Goal: Information Seeking & Learning: Learn about a topic

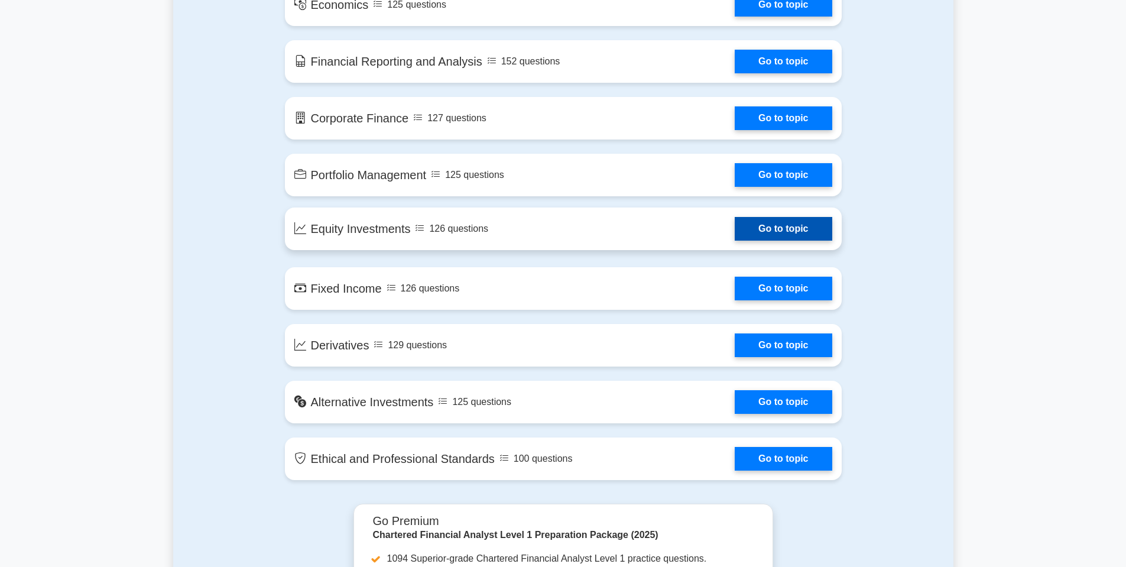
scroll to position [828, 0]
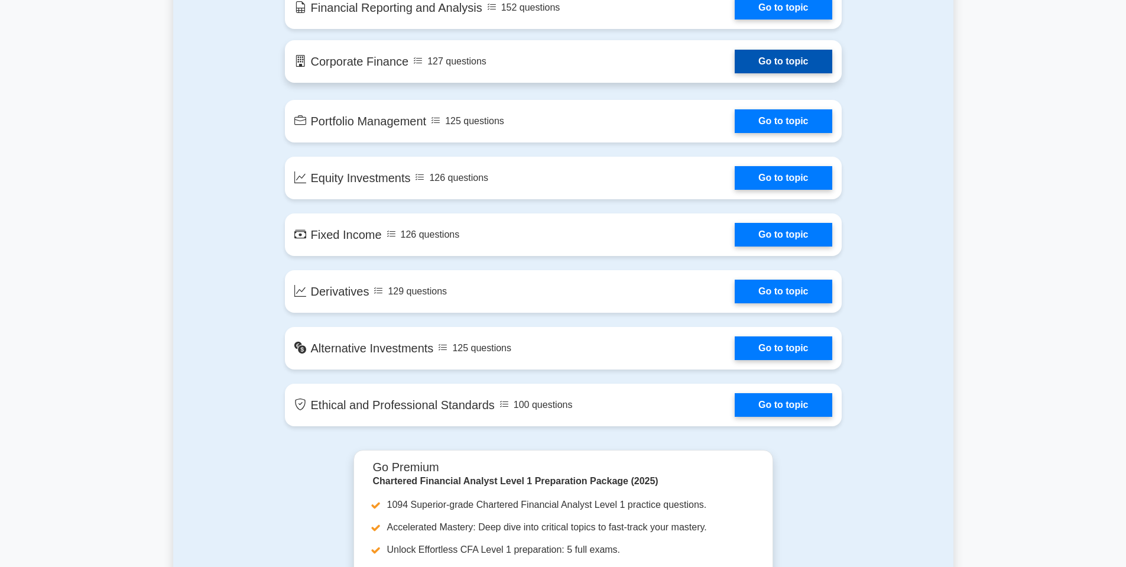
click at [735, 73] on link "Go to topic" at bounding box center [783, 62] width 97 height 24
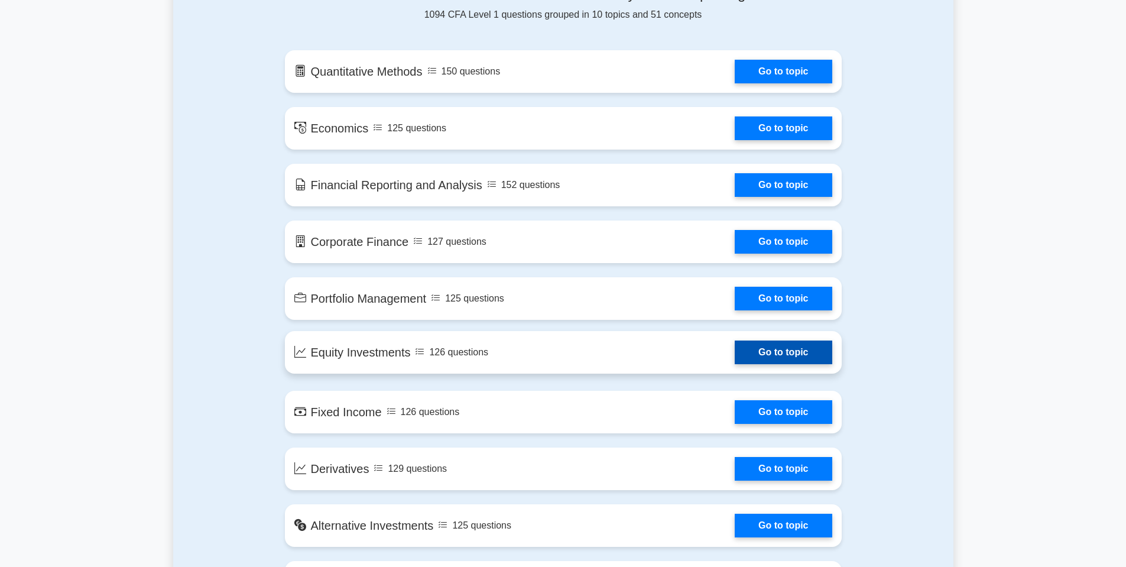
click at [735, 354] on link "Go to topic" at bounding box center [783, 353] width 97 height 24
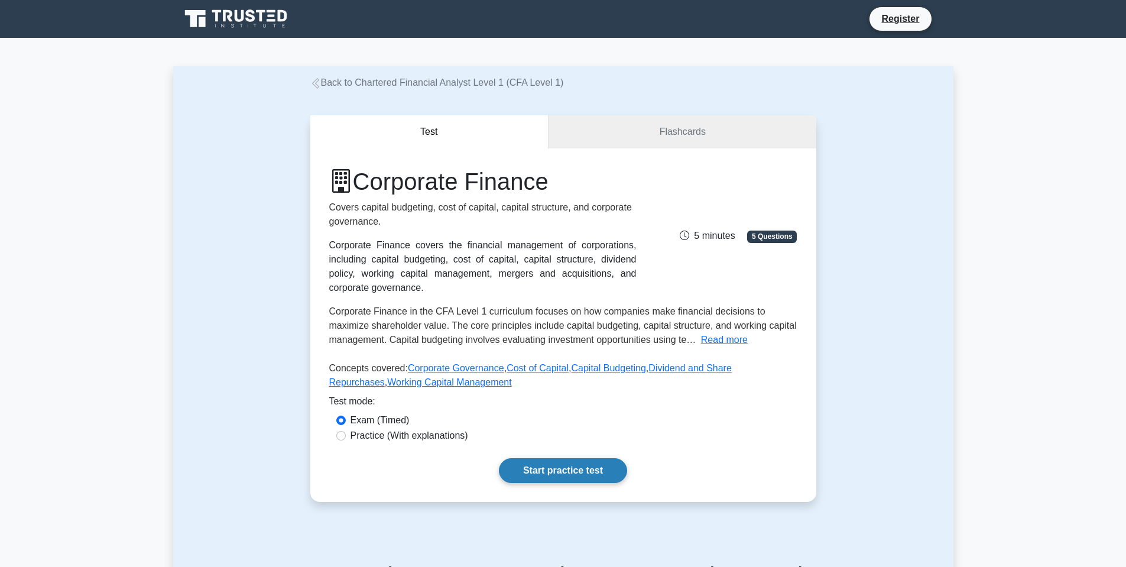
click at [571, 464] on link "Start practice test" at bounding box center [563, 470] width 128 height 25
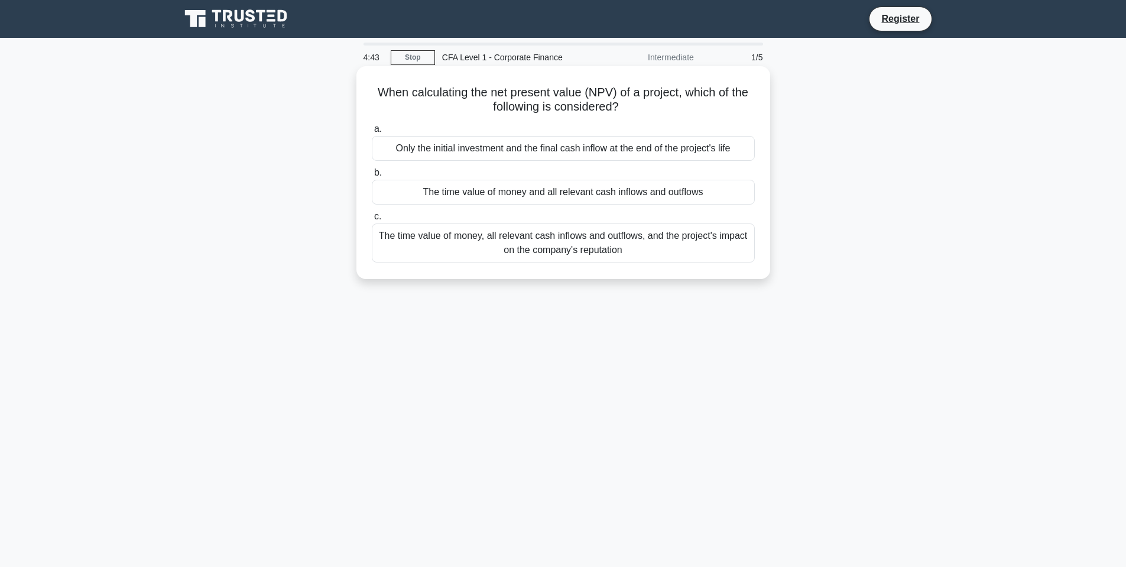
click at [495, 197] on div "The time value of money and all relevant cash inflows and outflows" at bounding box center [563, 192] width 383 height 25
click at [372, 177] on input "b. The time value of money and all relevant cash inflows and outflows" at bounding box center [372, 173] width 0 height 8
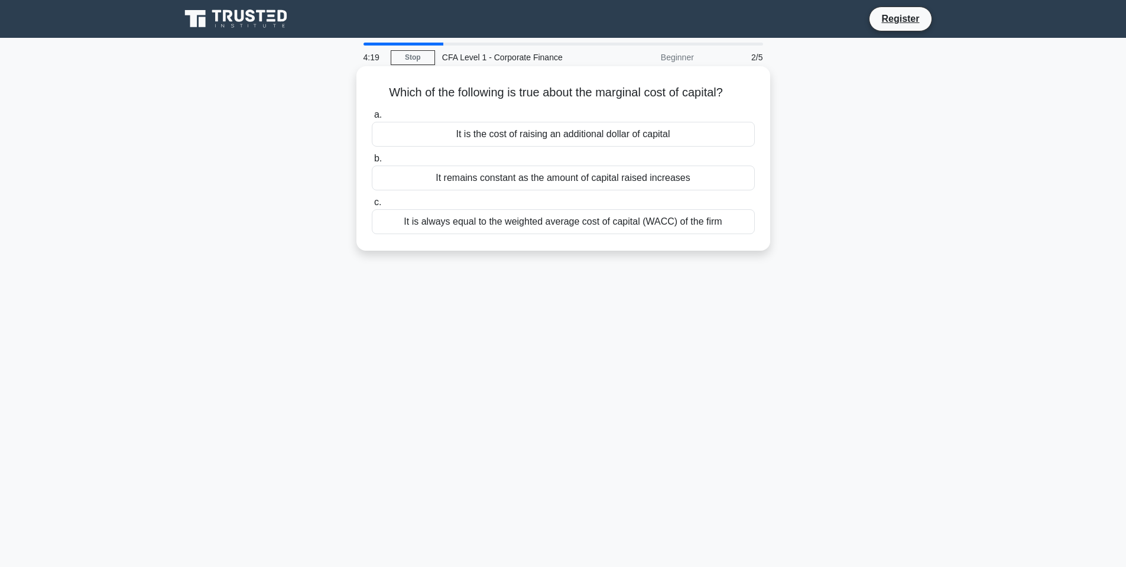
click at [603, 133] on div "It is the cost of raising an additional dollar of capital" at bounding box center [563, 134] width 383 height 25
click at [372, 119] on input "a. It is the cost of raising an additional dollar of capital" at bounding box center [372, 115] width 0 height 8
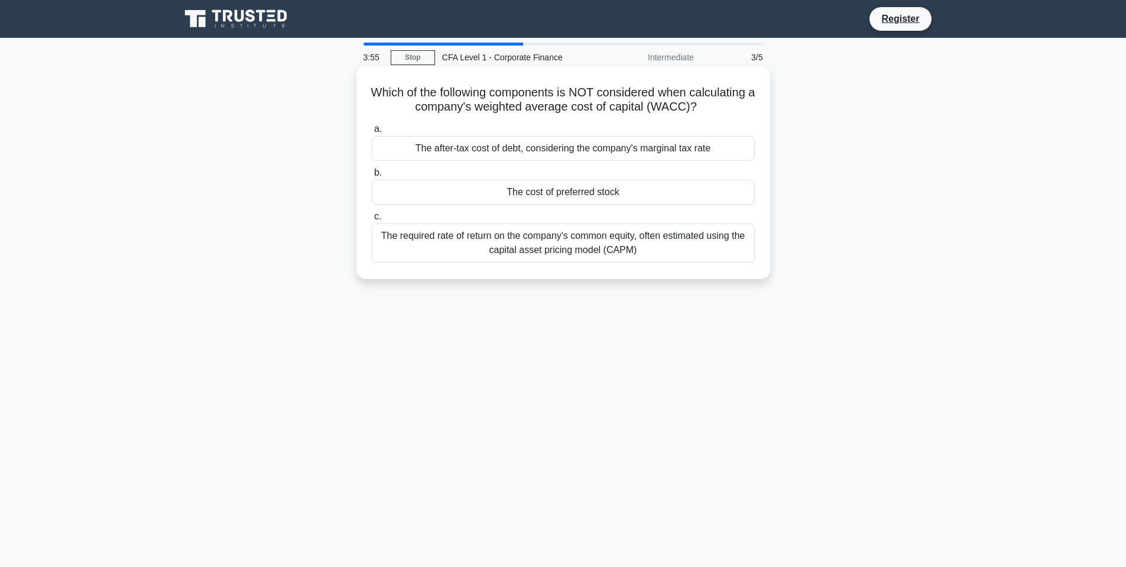
click at [603, 150] on div "The after-tax cost of debt, considering the company's marginal tax rate" at bounding box center [563, 148] width 383 height 25
click at [372, 133] on input "a. The after-tax cost of debt, considering the company's marginal tax rate" at bounding box center [372, 129] width 0 height 8
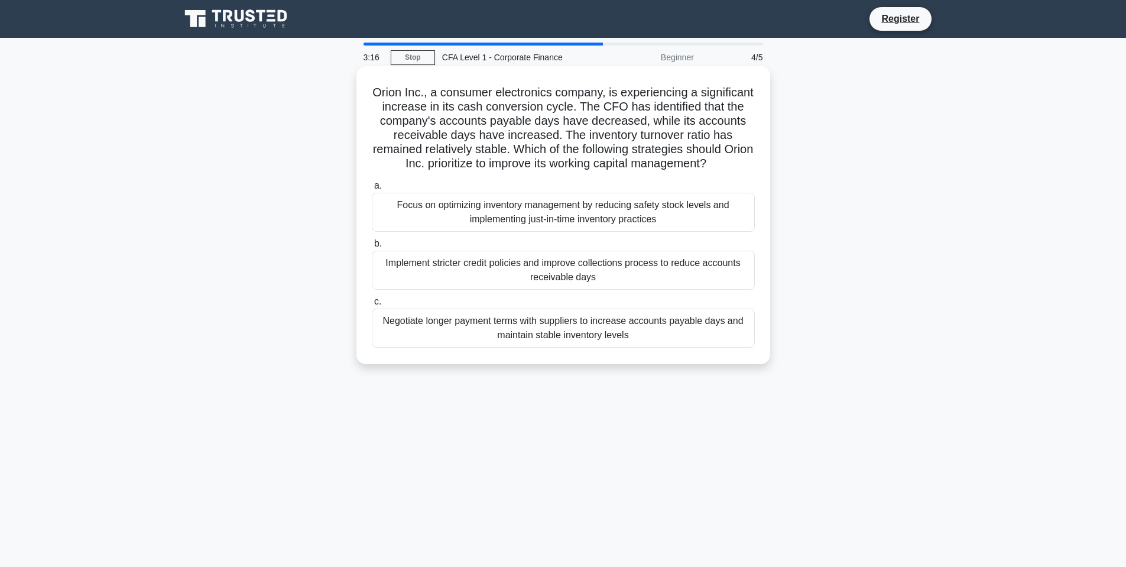
click at [617, 211] on div "Focus on optimizing inventory management by reducing safety stock levels and im…" at bounding box center [563, 212] width 383 height 39
click at [372, 190] on input "a. Focus on optimizing inventory management by reducing safety stock levels and…" at bounding box center [372, 186] width 0 height 8
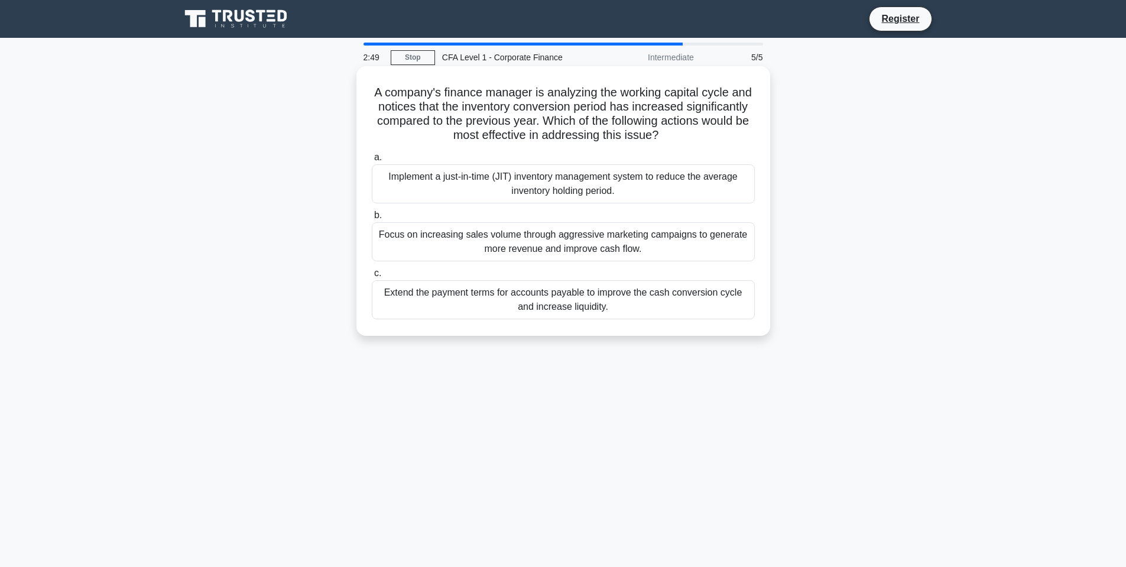
click at [613, 296] on div "Extend the payment terms for accounts payable to improve the cash conversion cy…" at bounding box center [563, 299] width 383 height 39
click at [372, 277] on input "c. Extend the payment terms for accounts payable to improve the cash conversion…" at bounding box center [372, 274] width 0 height 8
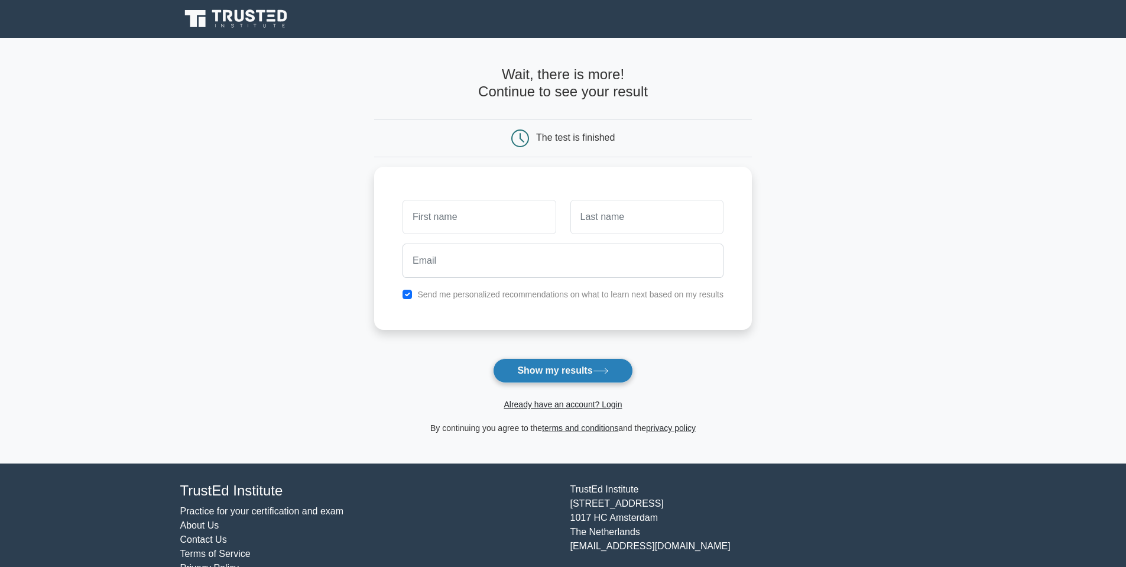
click at [584, 369] on button "Show my results" at bounding box center [563, 370] width 140 height 25
click at [501, 222] on input "text" at bounding box center [479, 214] width 153 height 34
click at [465, 208] on input "text" at bounding box center [479, 214] width 153 height 34
type input "a"
type input "[PERSON_NAME]"
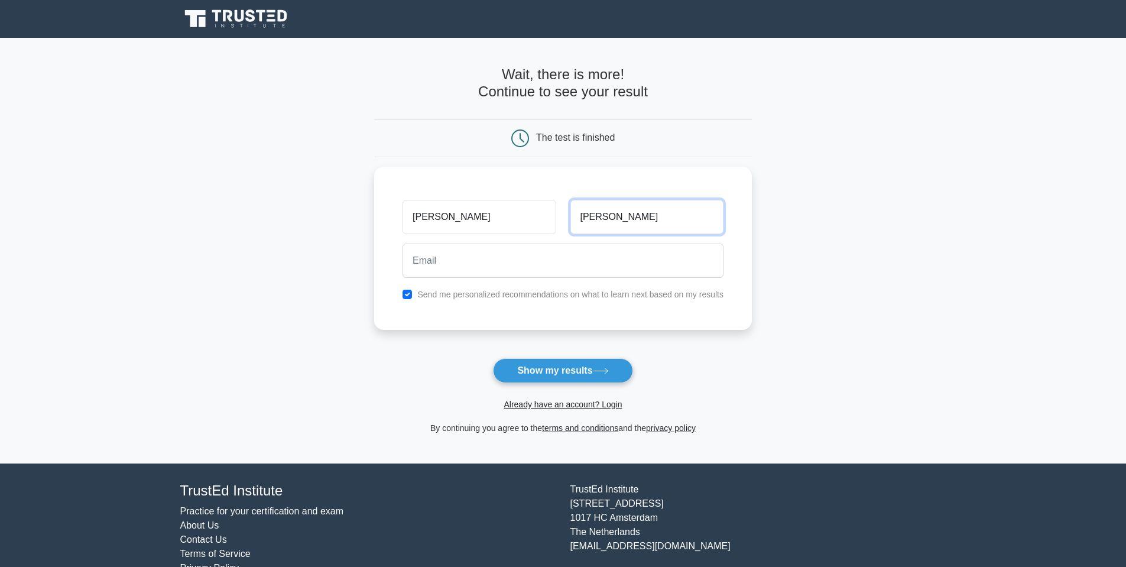
type input "[PERSON_NAME]"
type input "A"
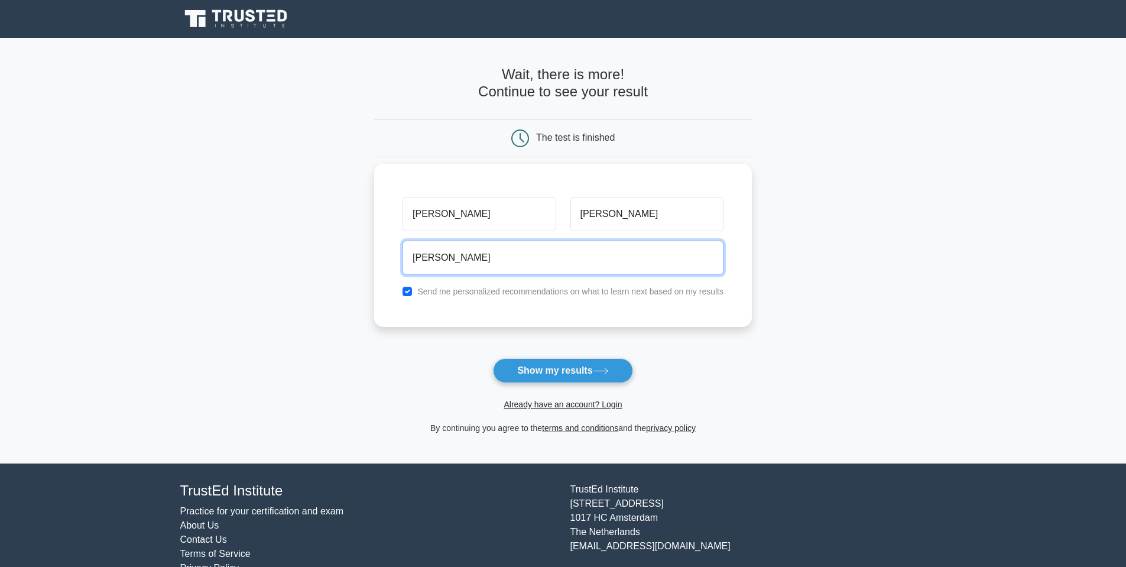
type input "[EMAIL_ADDRESS][DOMAIN_NAME]"
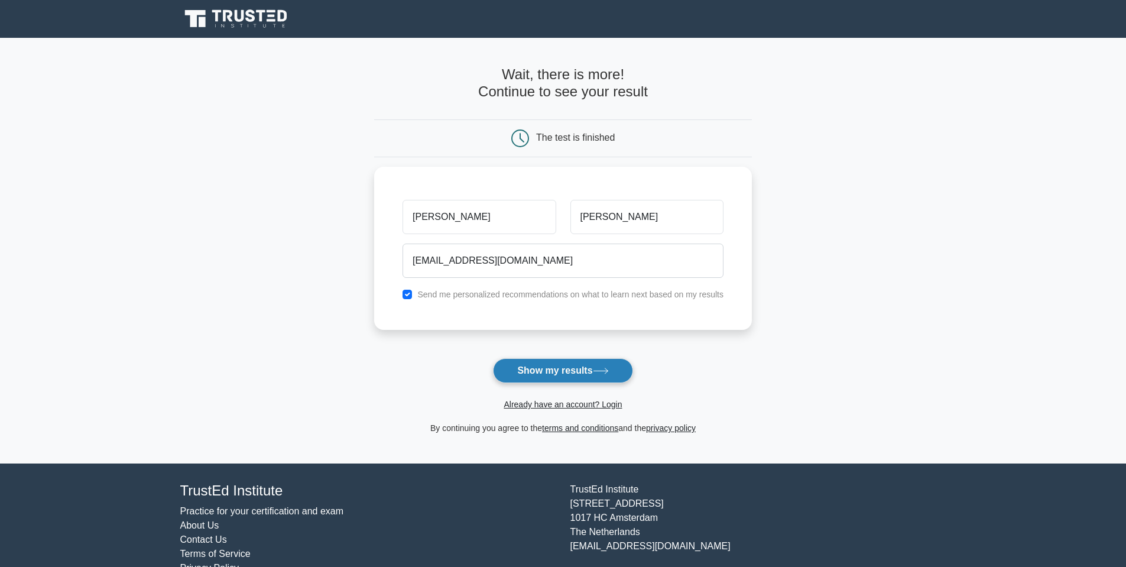
click at [570, 375] on button "Show my results" at bounding box center [563, 370] width 140 height 25
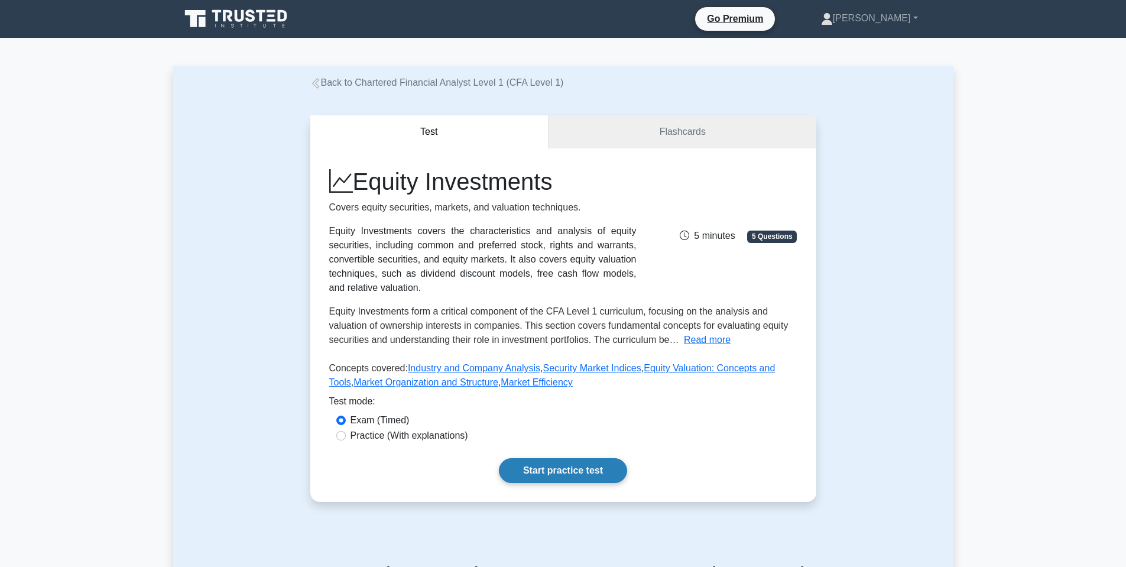
click at [584, 458] on link "Start practice test" at bounding box center [563, 470] width 128 height 25
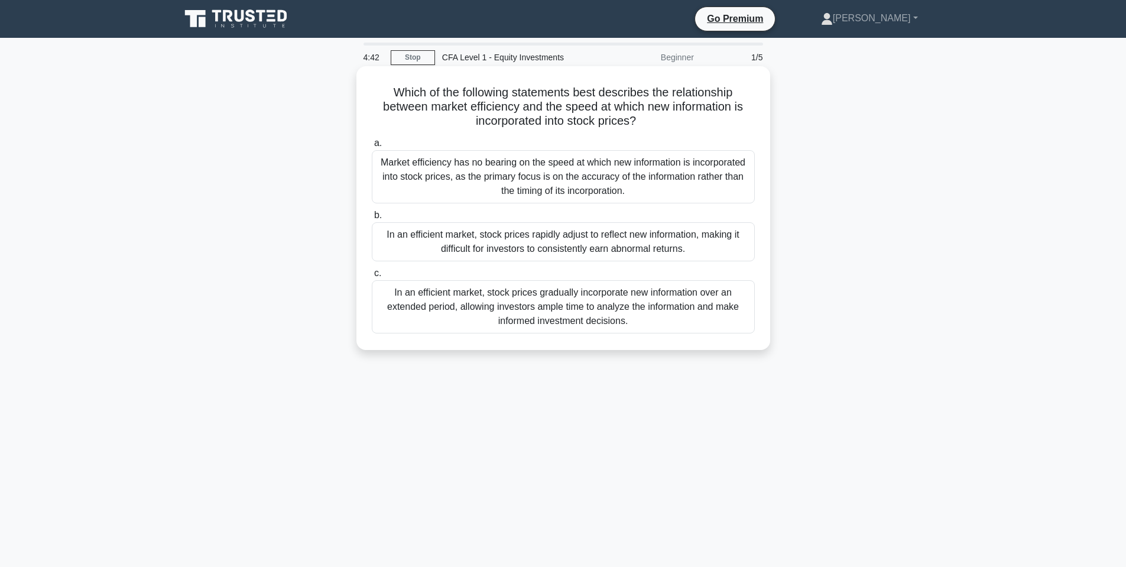
click at [539, 239] on div "In an efficient market, stock prices rapidly adjust to reflect new information,…" at bounding box center [563, 241] width 383 height 39
click at [372, 219] on input "b. In an efficient market, stock prices rapidly adjust to reflect new informati…" at bounding box center [372, 216] width 0 height 8
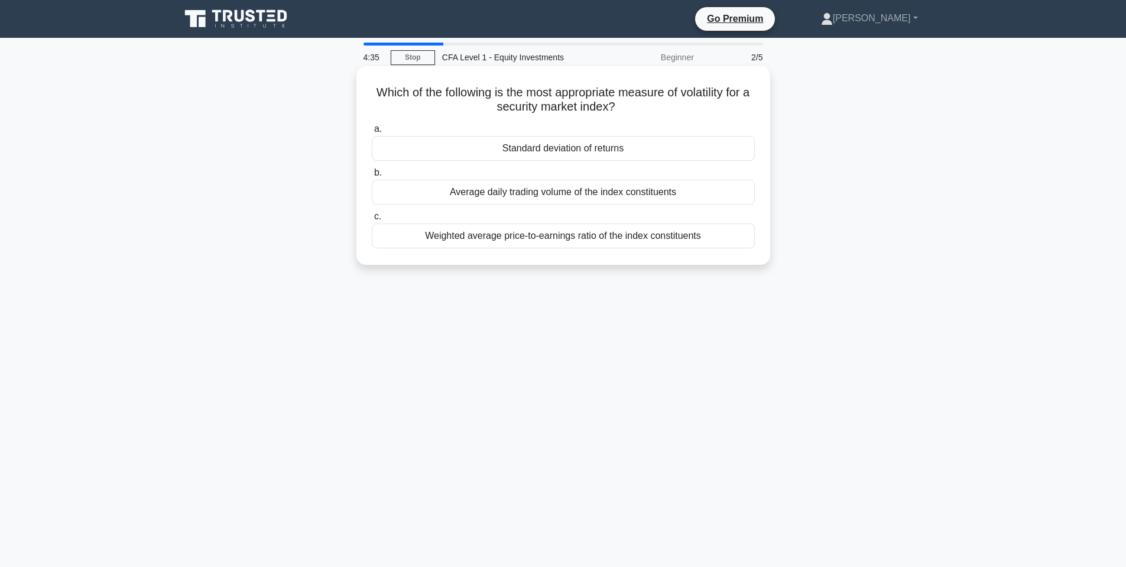
click at [584, 154] on div "Standard deviation of returns" at bounding box center [563, 148] width 383 height 25
click at [372, 133] on input "a. Standard deviation of returns" at bounding box center [372, 129] width 0 height 8
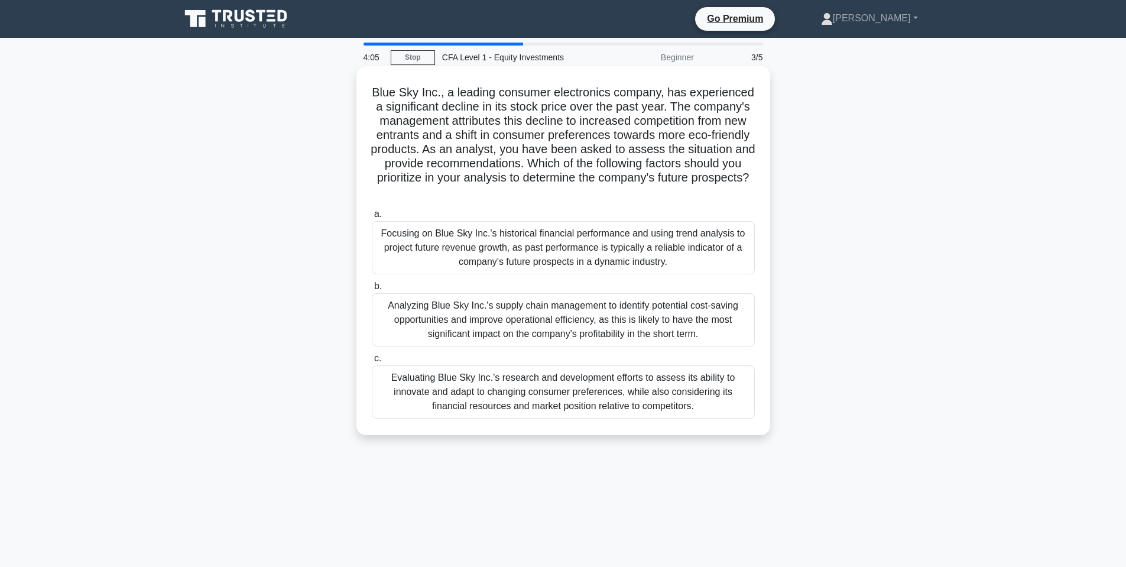
click at [534, 390] on div "Evaluating Blue Sky Inc.'s research and development efforts to assess its abili…" at bounding box center [563, 391] width 383 height 53
click at [372, 362] on input "c. Evaluating Blue Sky Inc.'s research and development efforts to assess its ab…" at bounding box center [372, 359] width 0 height 8
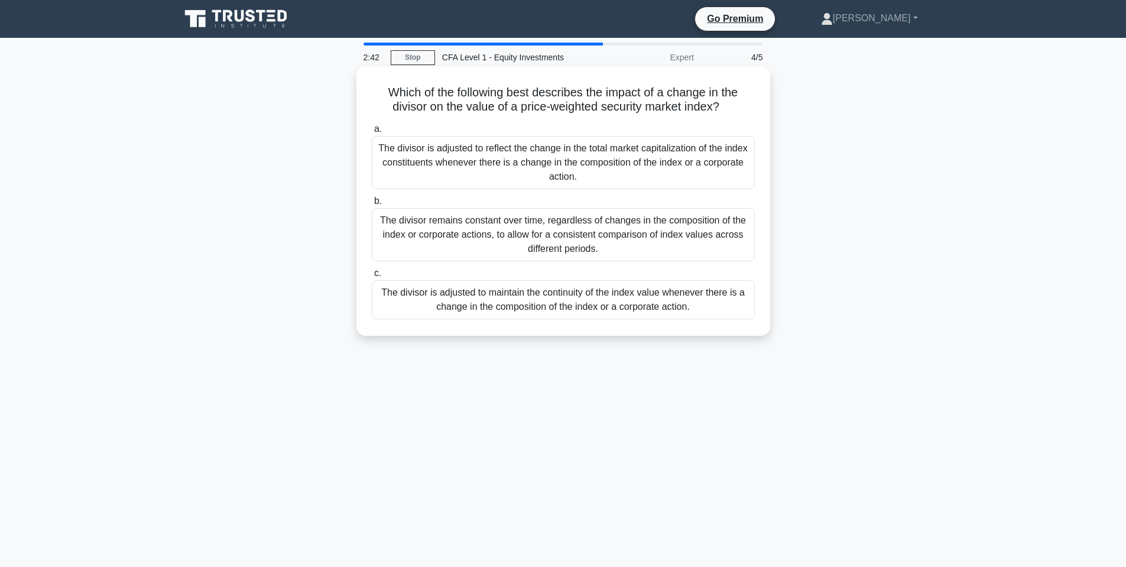
click at [578, 232] on div "The divisor remains constant over time, regardless of changes in the compositio…" at bounding box center [563, 234] width 383 height 53
click at [372, 205] on input "b. The divisor remains constant over time, regardless of changes in the composi…" at bounding box center [372, 201] width 0 height 8
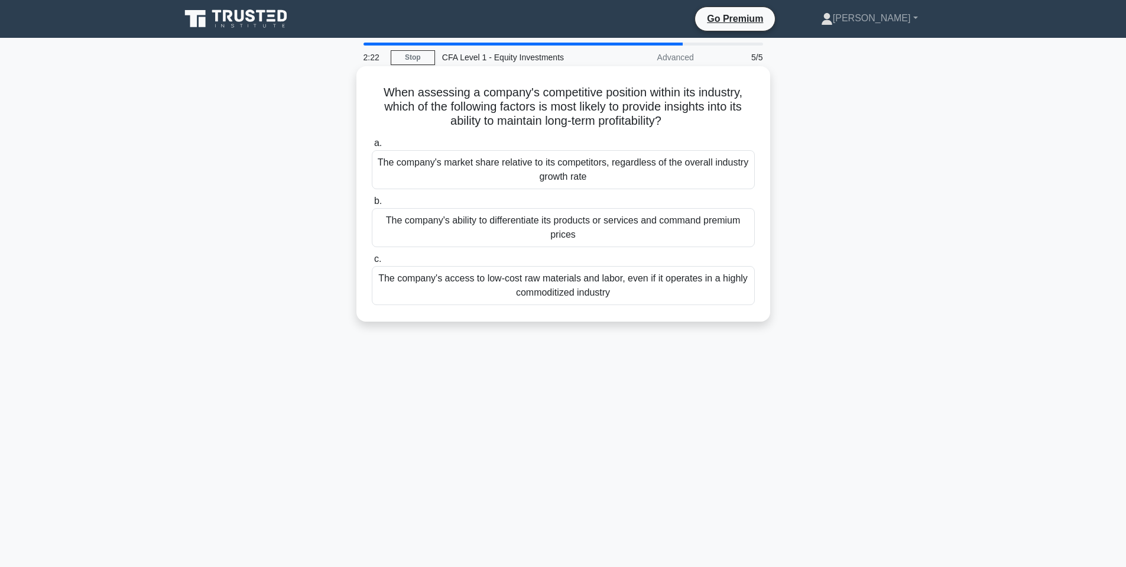
click at [555, 226] on div "The company's ability to differentiate its products or services and command pre…" at bounding box center [563, 227] width 383 height 39
click at [372, 205] on input "b. The company's ability to differentiate its products or services and command …" at bounding box center [372, 201] width 0 height 8
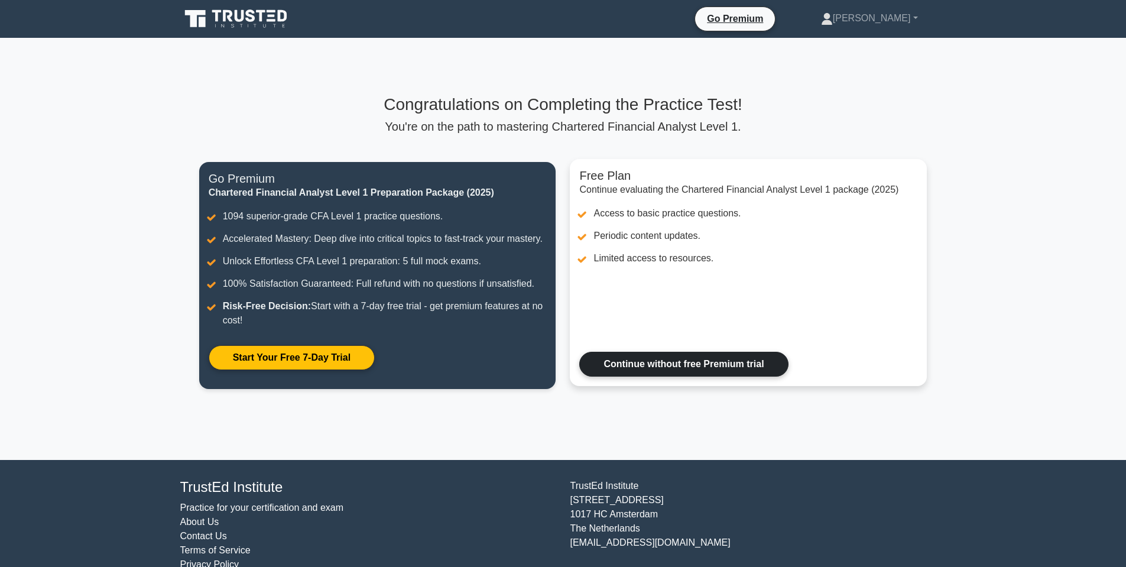
scroll to position [24, 0]
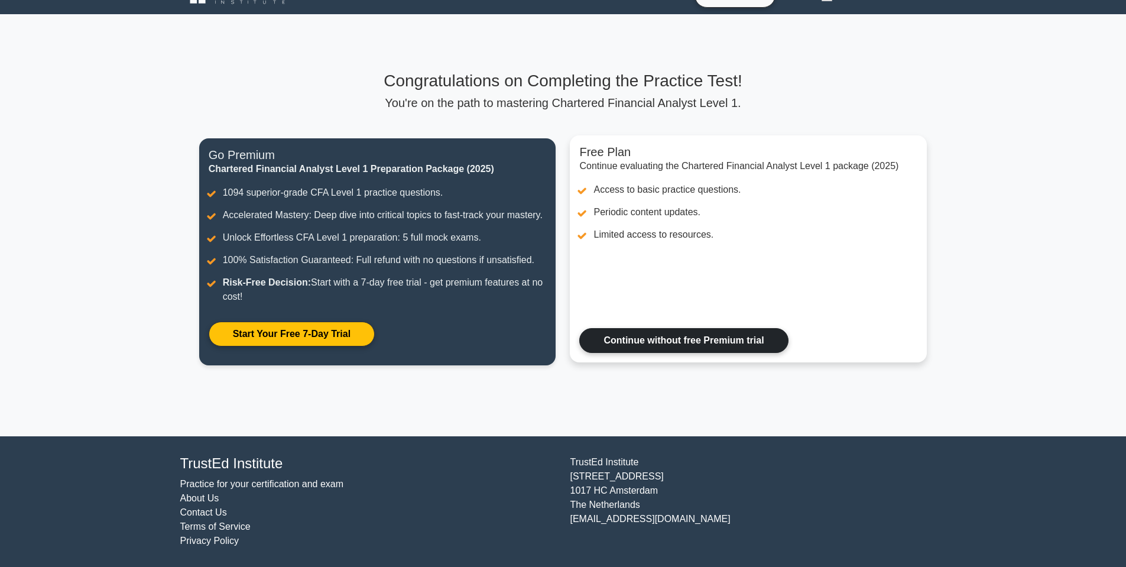
click at [689, 348] on link "Continue without free Premium trial" at bounding box center [683, 340] width 209 height 25
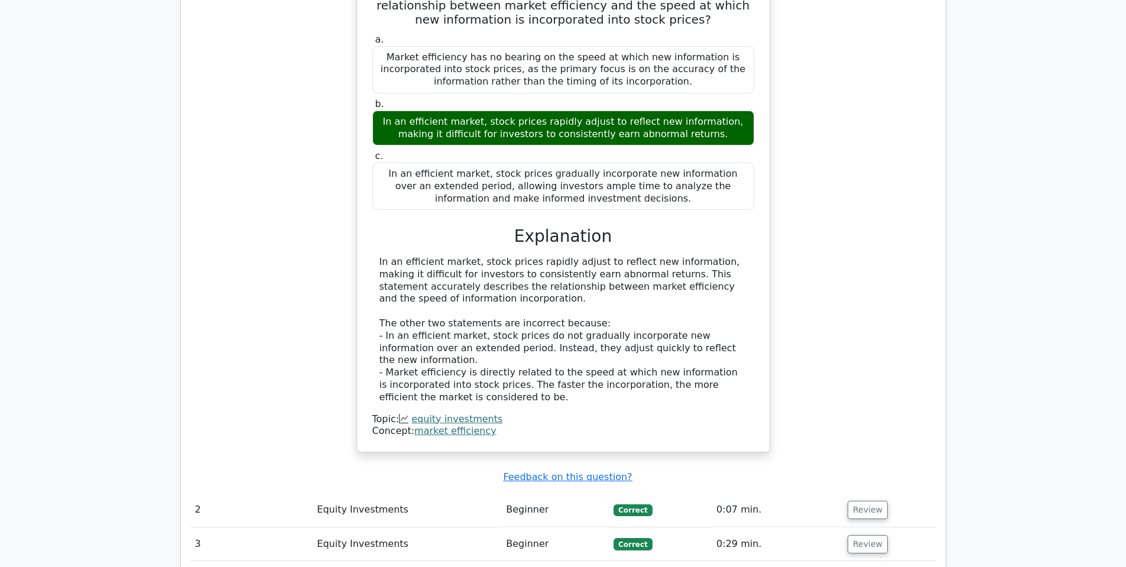
scroll to position [1060, 0]
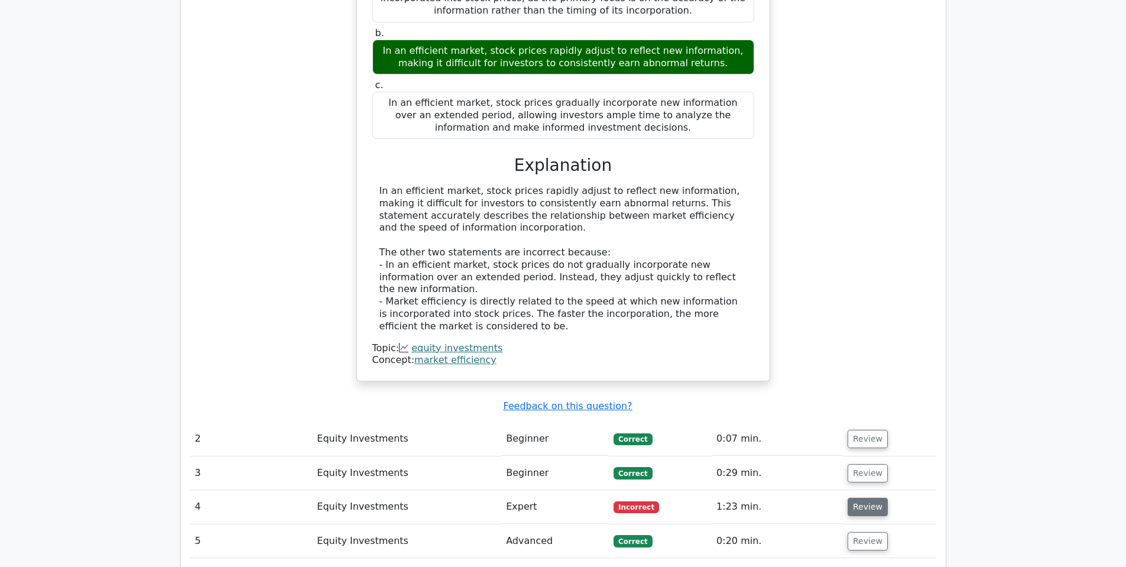
click at [855, 498] on button "Review" at bounding box center [868, 507] width 40 height 18
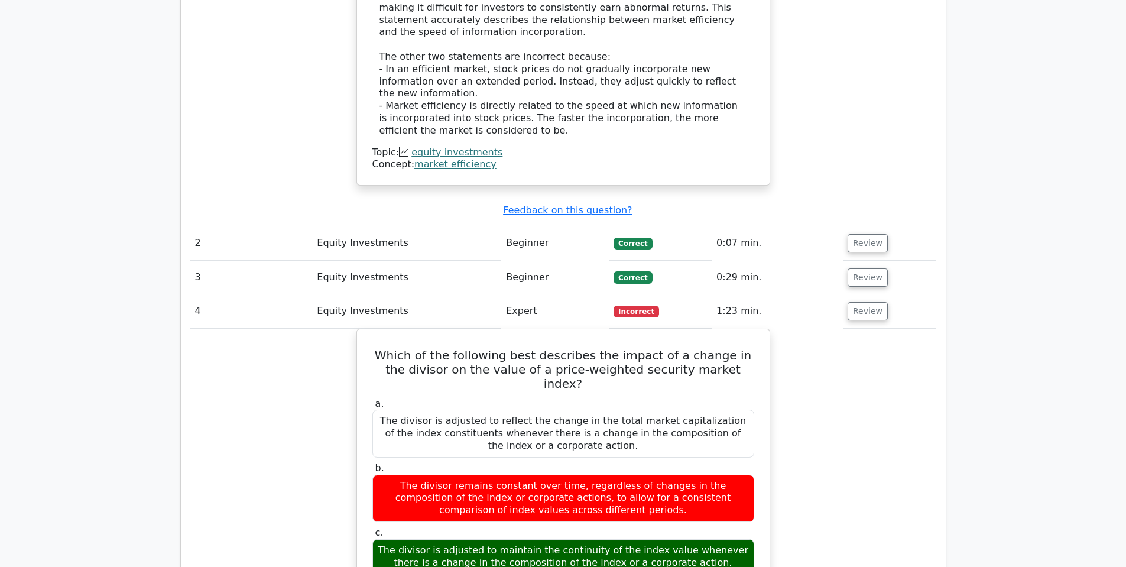
scroll to position [1301, 0]
